Goal: Task Accomplishment & Management: Use online tool/utility

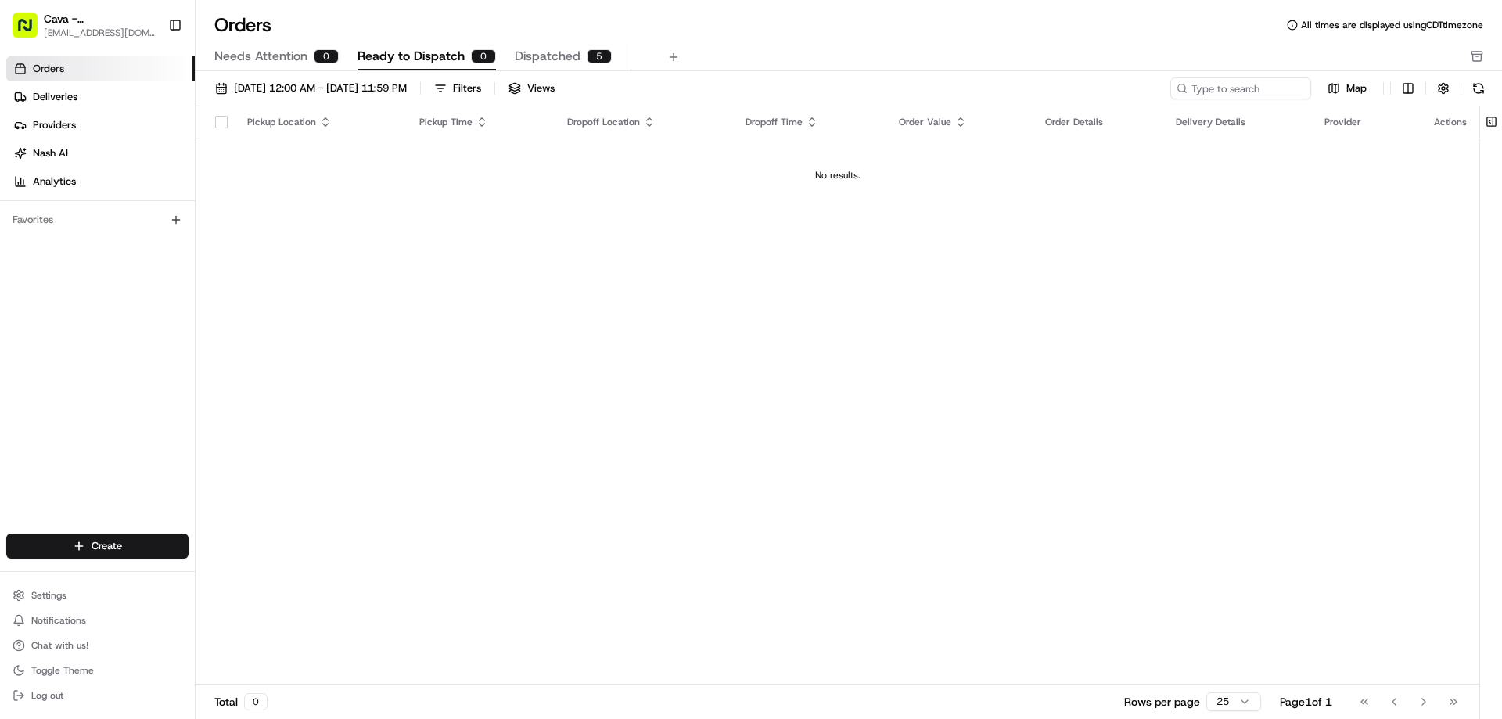
click at [366, 562] on div "Pickup Location Pickup Time Dropoff Location Dropoff Time Order Value Order Det…" at bounding box center [837, 395] width 1283 height 578
click at [91, 540] on html "Cava - [GEOGRAPHIC_DATA] [EMAIL_ADDRESS][DOMAIN_NAME] Toggle Sidebar Orders Del…" at bounding box center [751, 359] width 1502 height 719
click at [253, 573] on link "Delivery" at bounding box center [283, 575] width 174 height 28
